Goal: Task Accomplishment & Management: Use online tool/utility

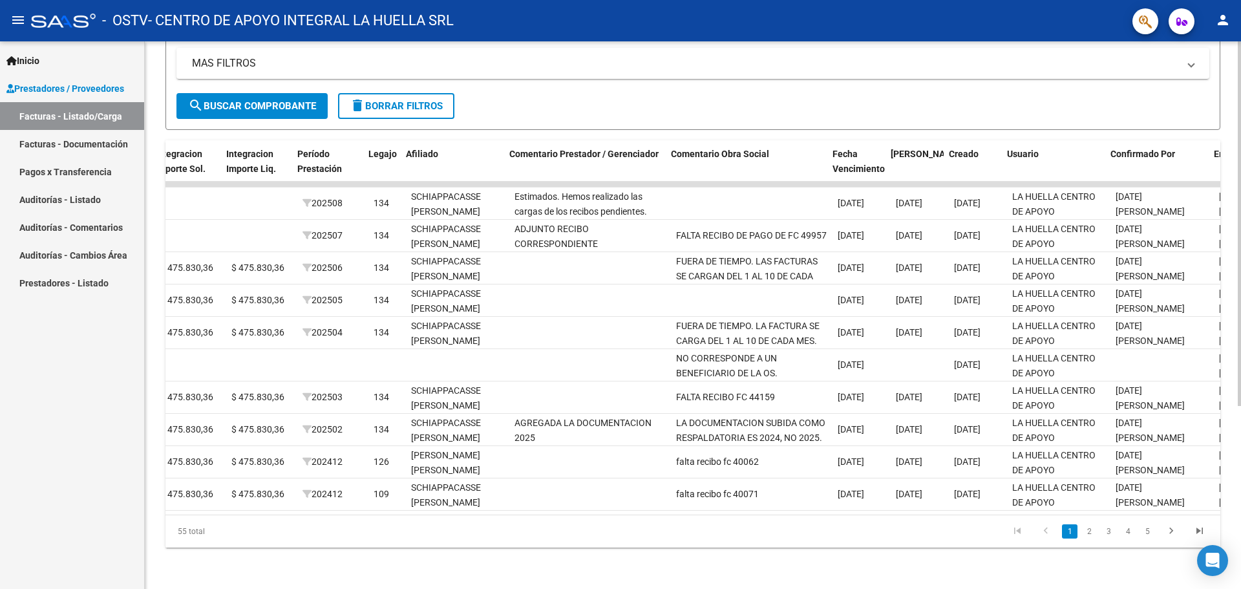
scroll to position [0, 1670]
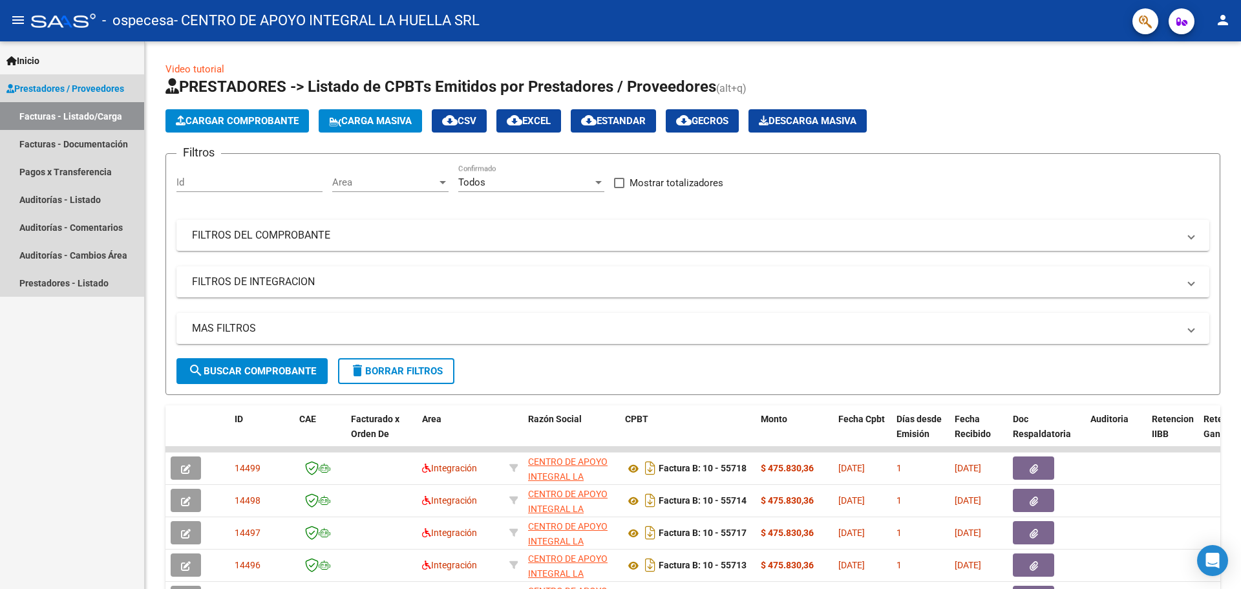
drag, startPoint x: 0, startPoint y: 0, endPoint x: 98, endPoint y: 122, distance: 156.7
click at [98, 122] on link "Facturas - Listado/Carga" at bounding box center [72, 116] width 144 height 28
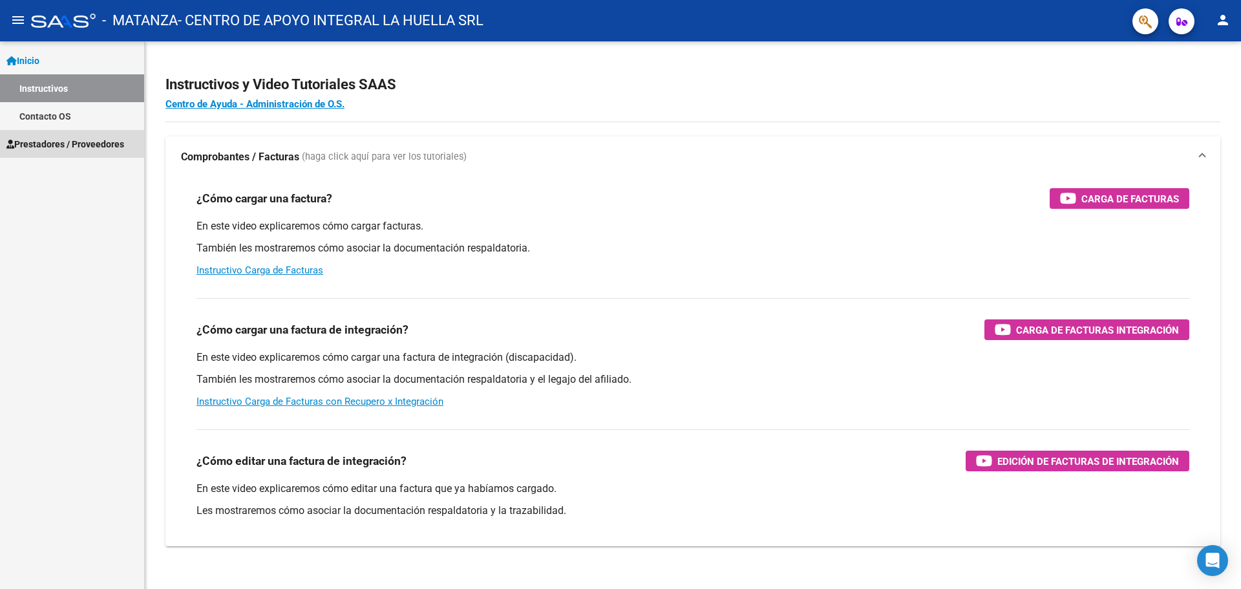
click at [92, 144] on span "Prestadores / Proveedores" at bounding box center [65, 144] width 118 height 14
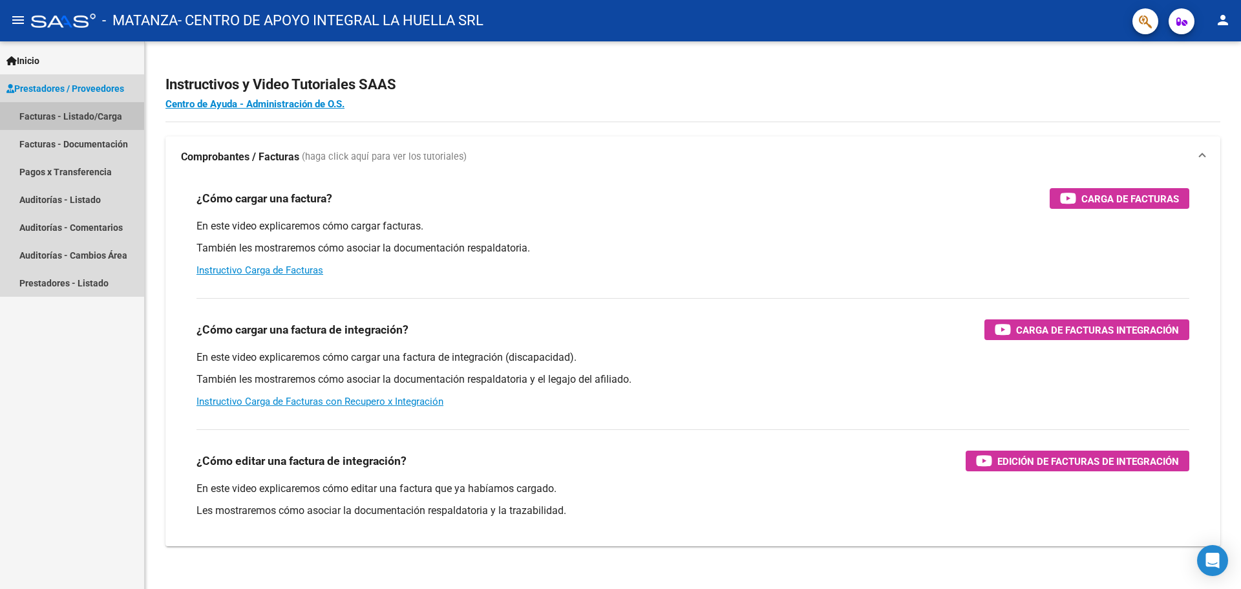
click at [93, 122] on link "Facturas - Listado/Carga" at bounding box center [72, 116] width 144 height 28
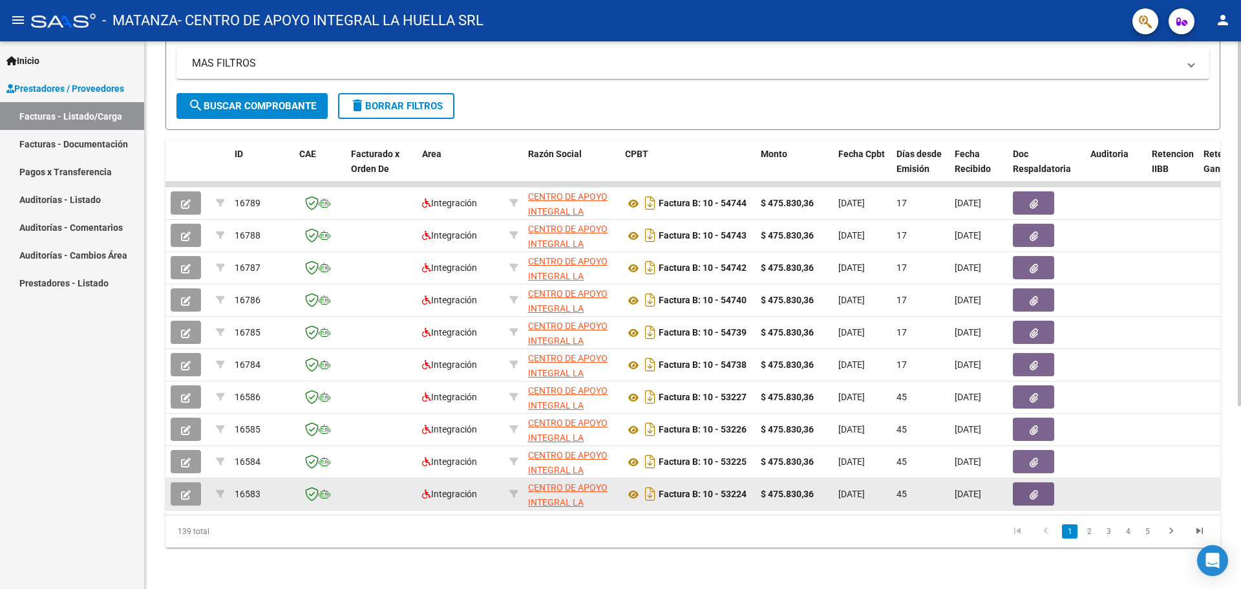
scroll to position [16, 0]
